Goal: Obtain resource: Download file/media

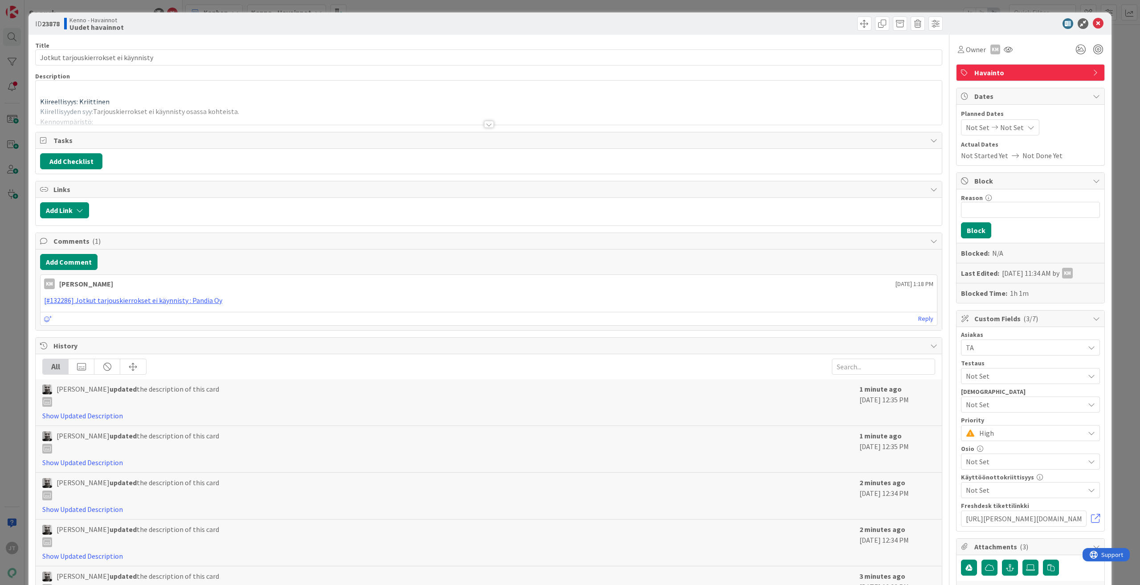
click at [484, 125] on div at bounding box center [489, 124] width 10 height 7
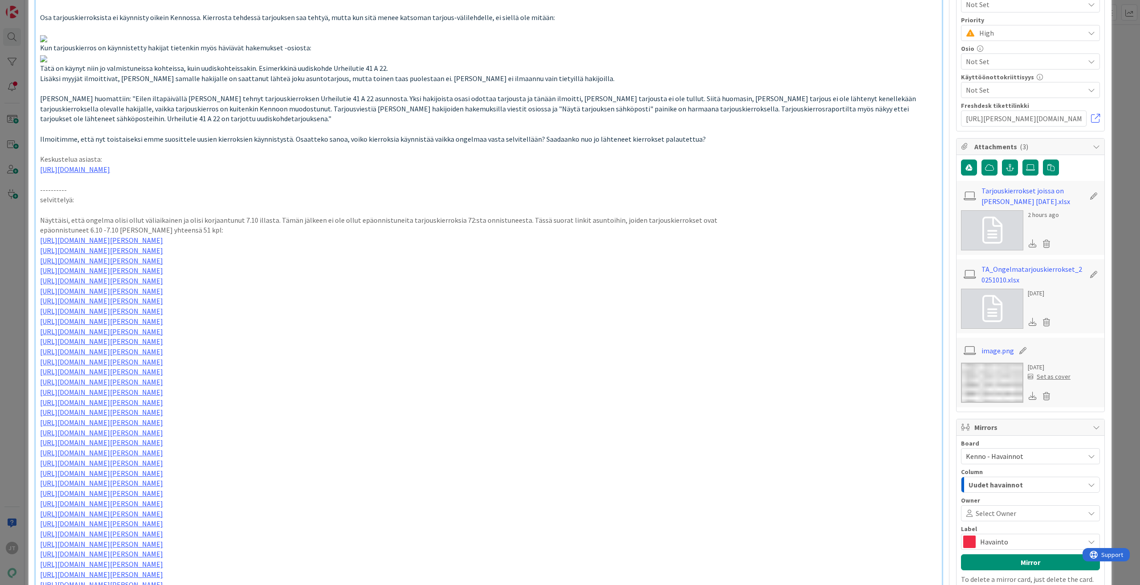
scroll to position [401, 0]
click at [1013, 193] on link "Tarjouskierrokset joissa on [PERSON_NAME] [DATE].xlsx" at bounding box center [1033, 194] width 103 height 21
